Goal: Task Accomplishment & Management: Manage account settings

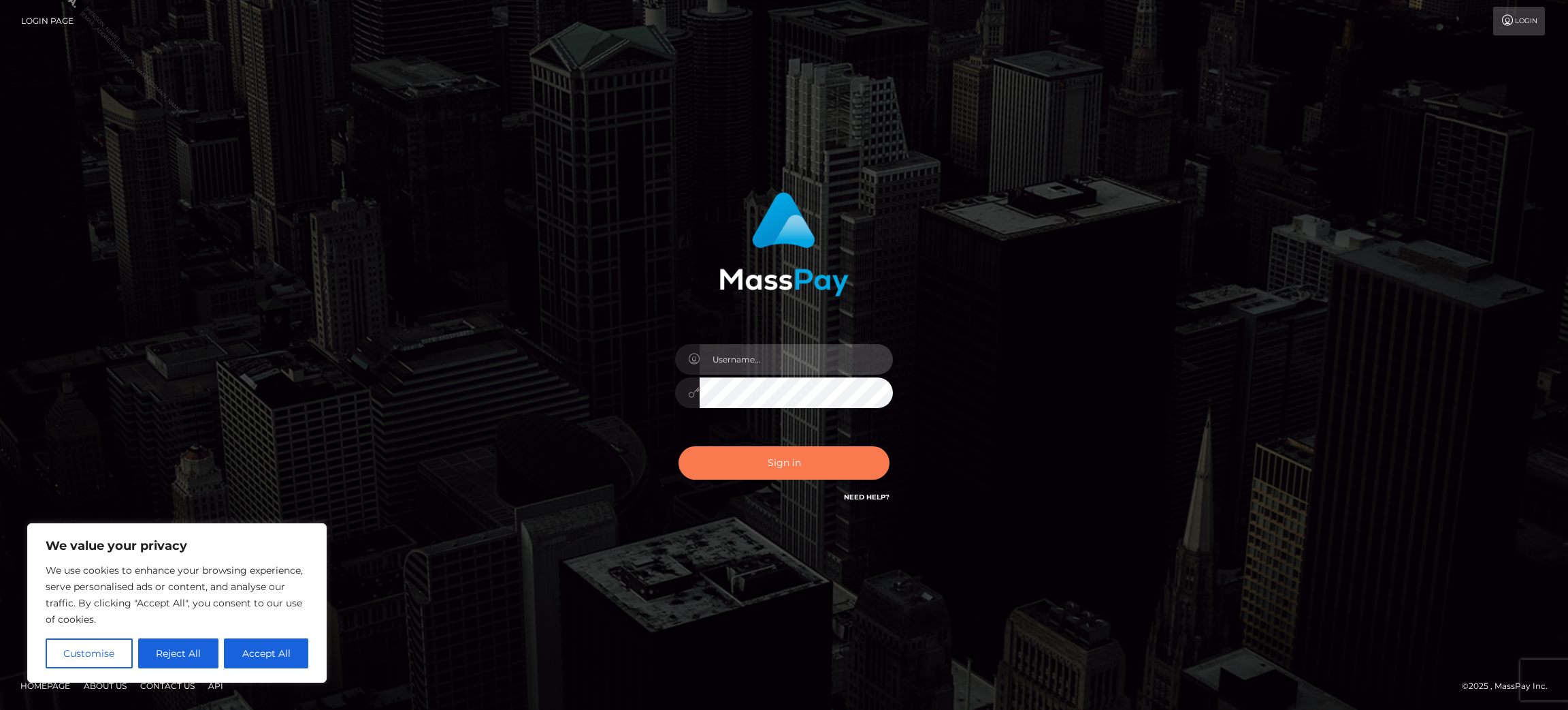
type input "[PERSON_NAME].ACE"
click at [760, 474] on button "Sign in" at bounding box center [784, 463] width 211 height 34
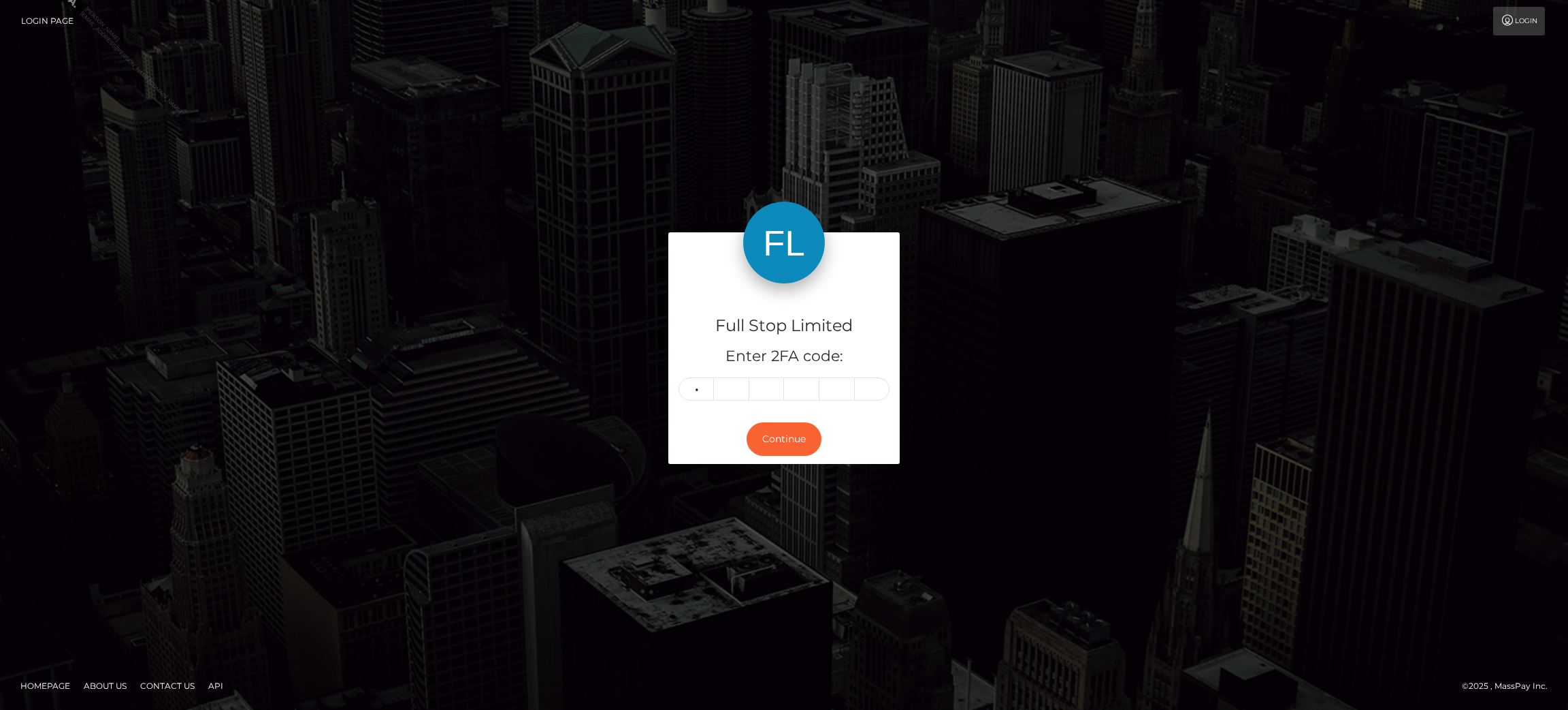
type input "0"
type input "9"
type input "4"
type input "8"
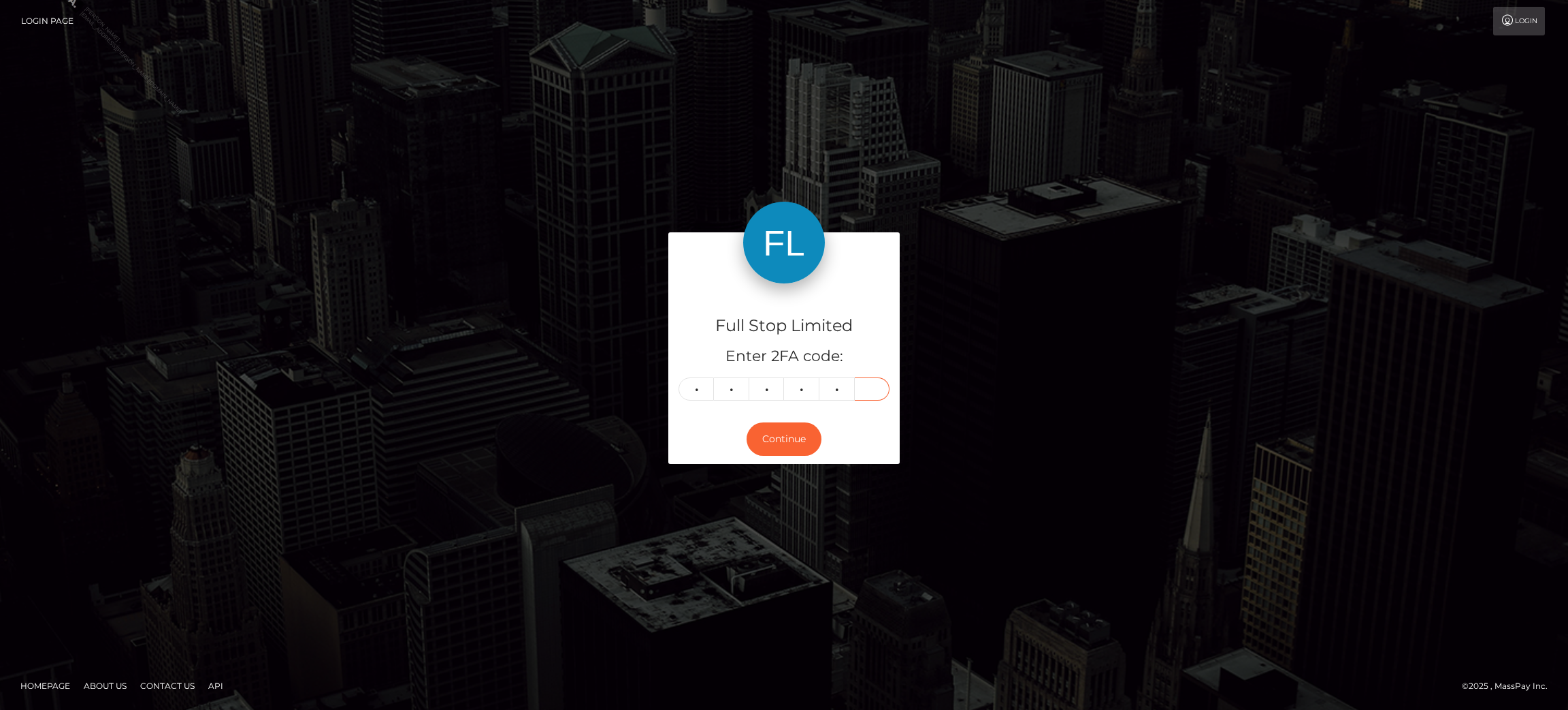
type input "9"
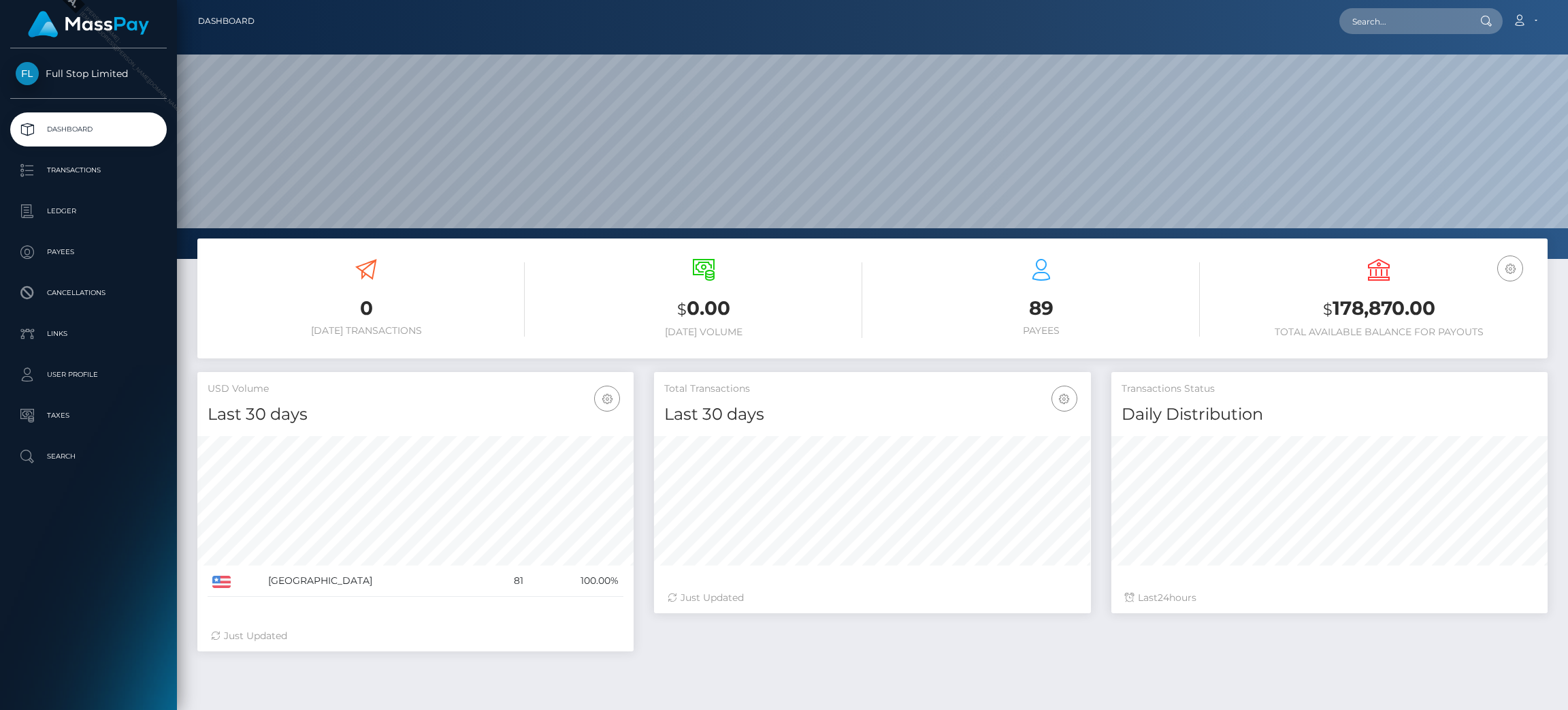
scroll to position [242, 436]
copy h3 "178,870.00"
drag, startPoint x: 1441, startPoint y: 297, endPoint x: 1332, endPoint y: 308, distance: 109.6
click at [1332, 308] on h3 "$ 178,870.00" at bounding box center [1379, 309] width 317 height 28
